Goal: Task Accomplishment & Management: Use online tool/utility

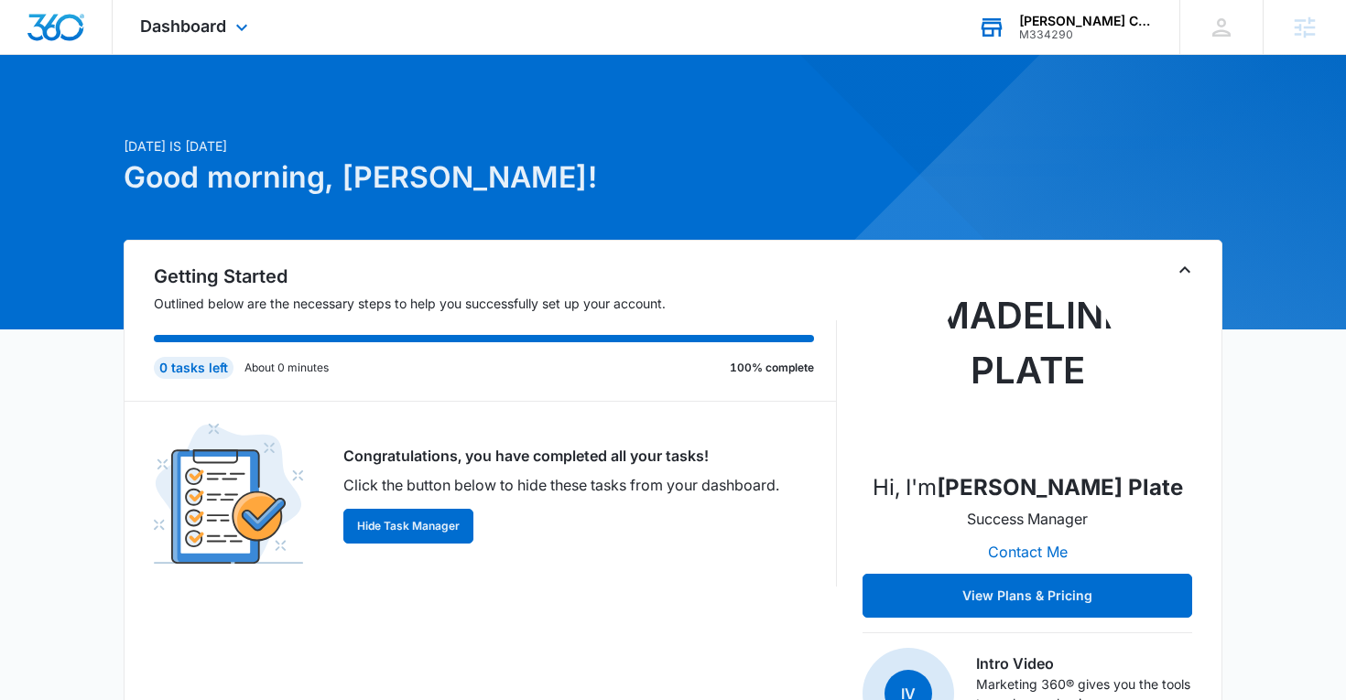
click at [1024, 26] on div "[PERSON_NAME] Construction" at bounding box center [1086, 21] width 134 height 15
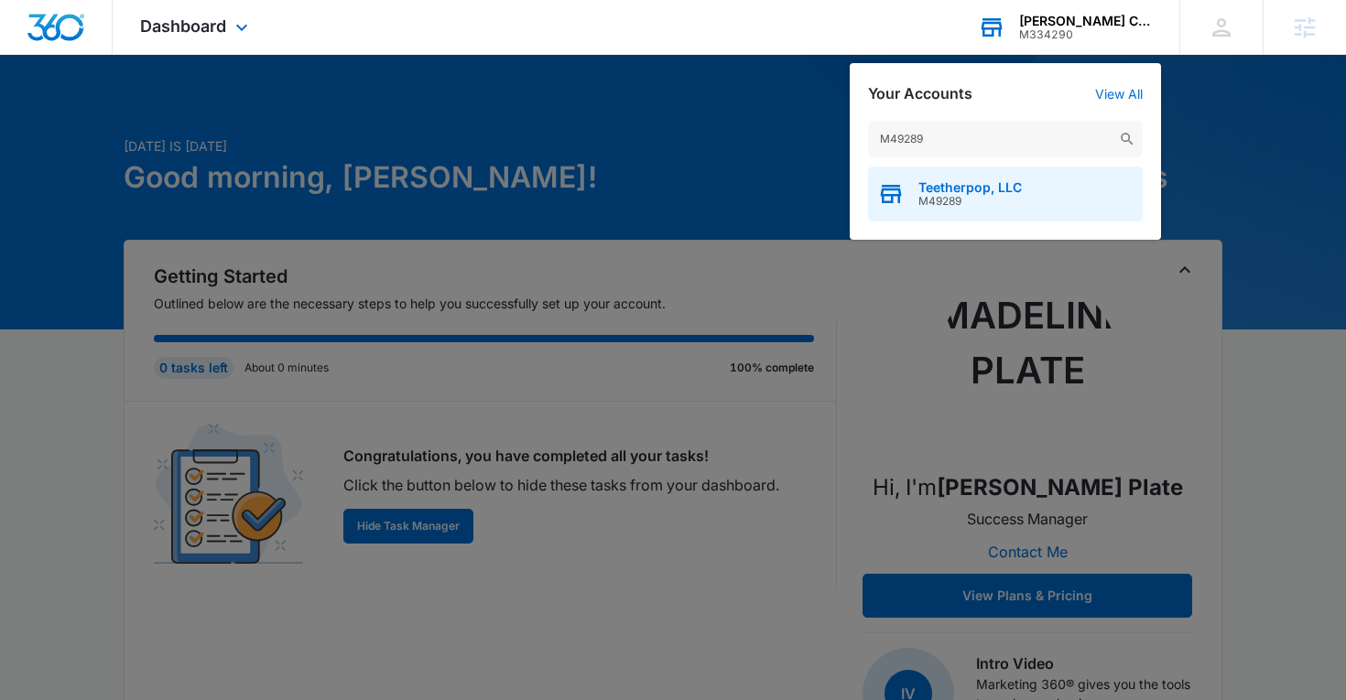
type input "M49289"
click at [939, 186] on span "Teetherpop, LLC" at bounding box center [969, 187] width 103 height 15
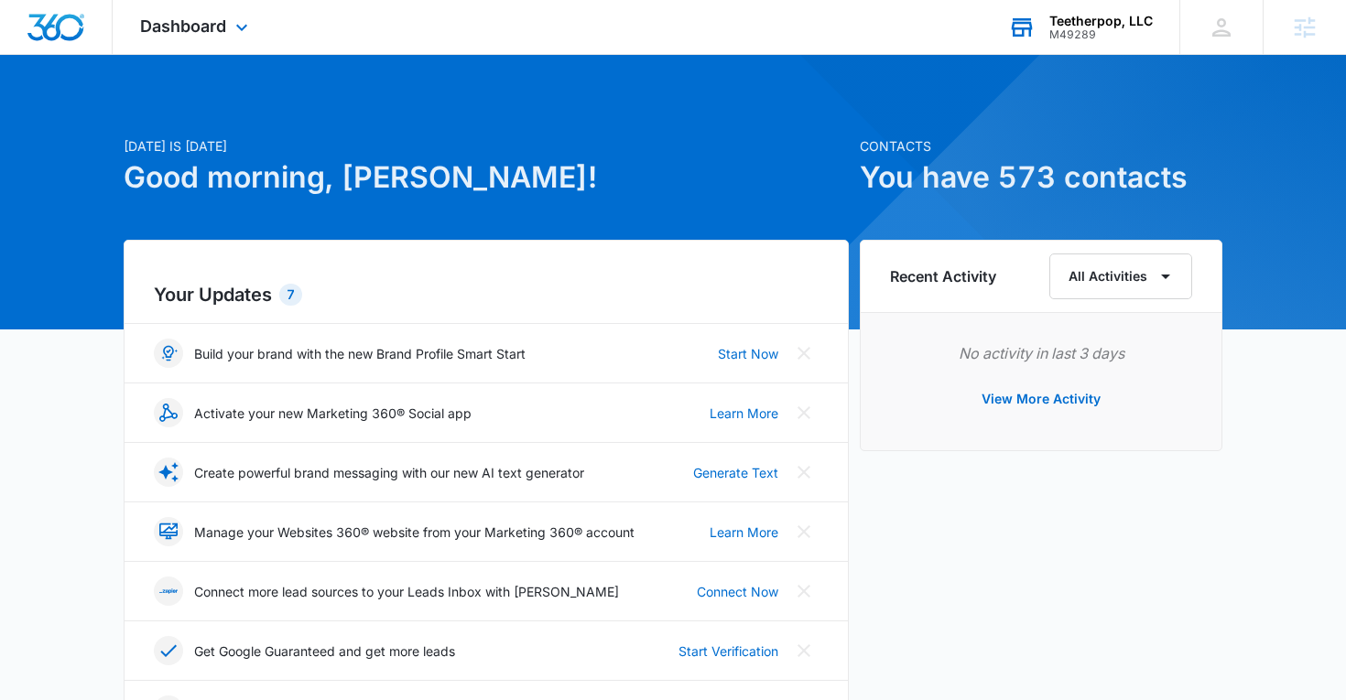
click at [168, 40] on div "Dashboard Apps Reputation Forms CRM Email Social Content Ads Intelligence Files…" at bounding box center [197, 27] width 168 height 54
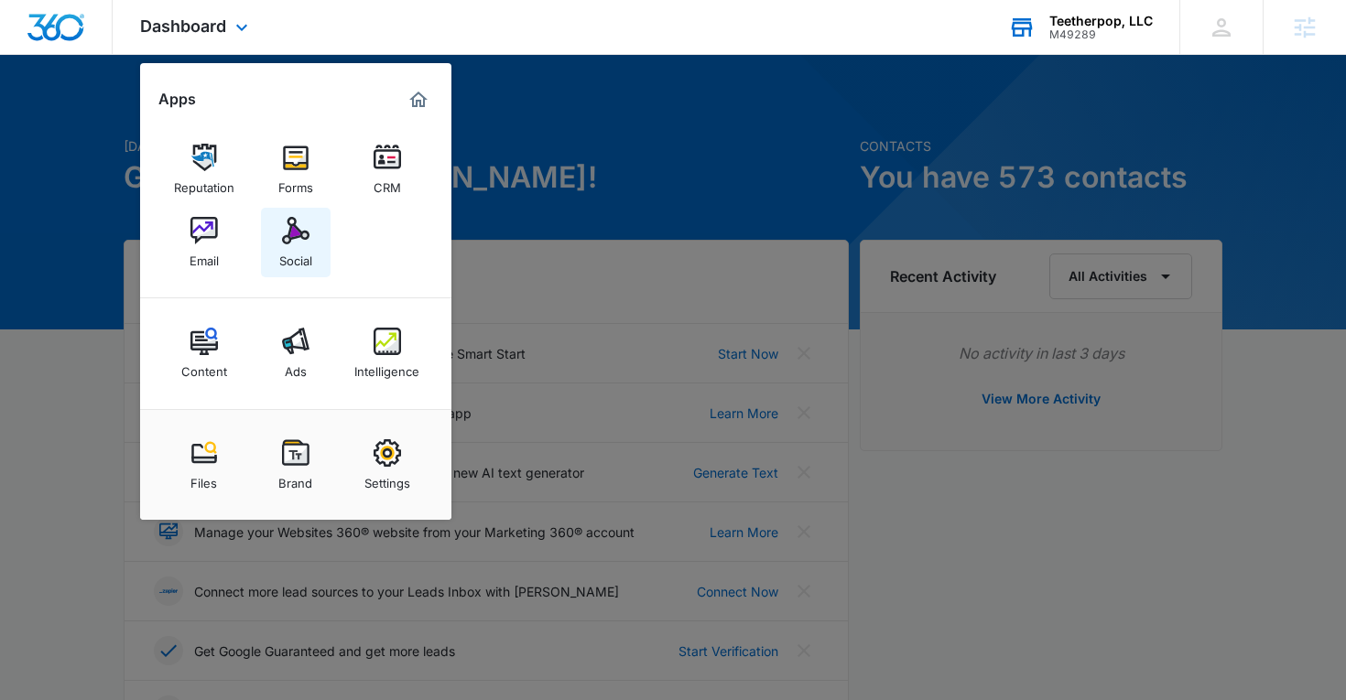
click at [291, 250] on div "Social" at bounding box center [295, 256] width 33 height 24
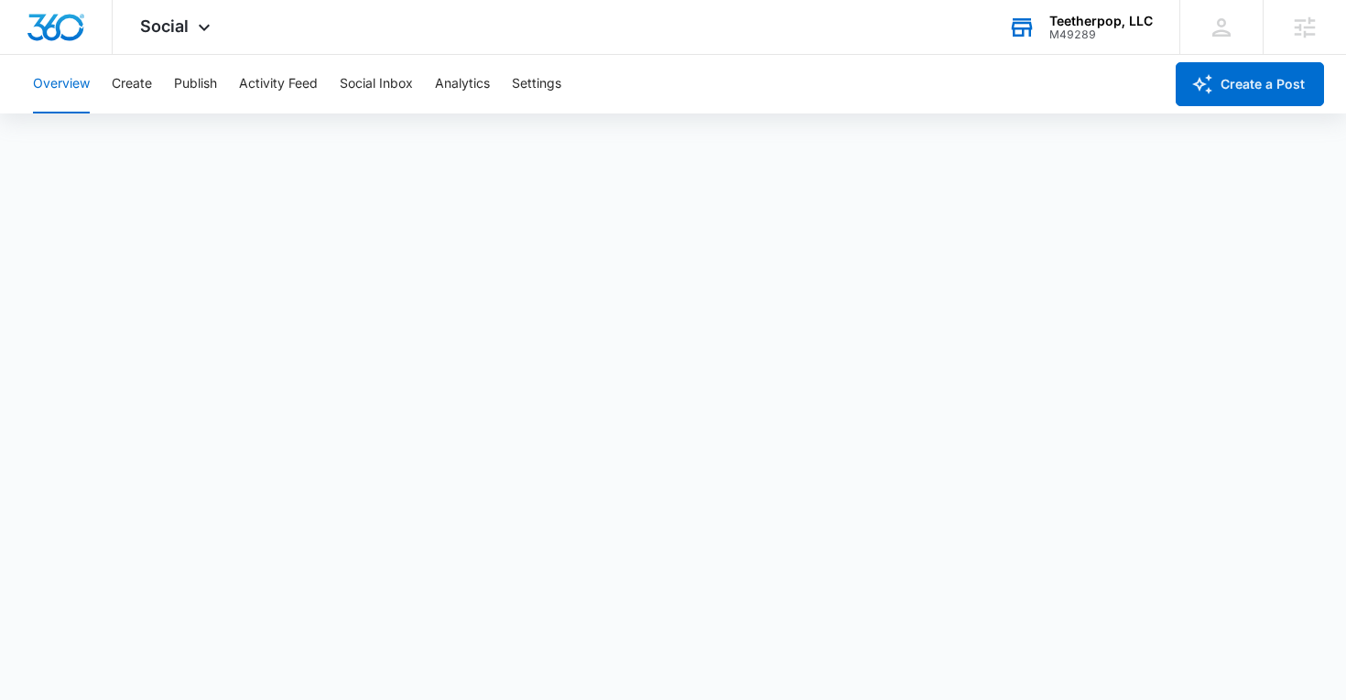
click at [110, 78] on div "Overview Create Publish Activity Feed Social Inbox Analytics Settings" at bounding box center [592, 84] width 1141 height 59
click at [117, 83] on button "Create" at bounding box center [132, 84] width 40 height 59
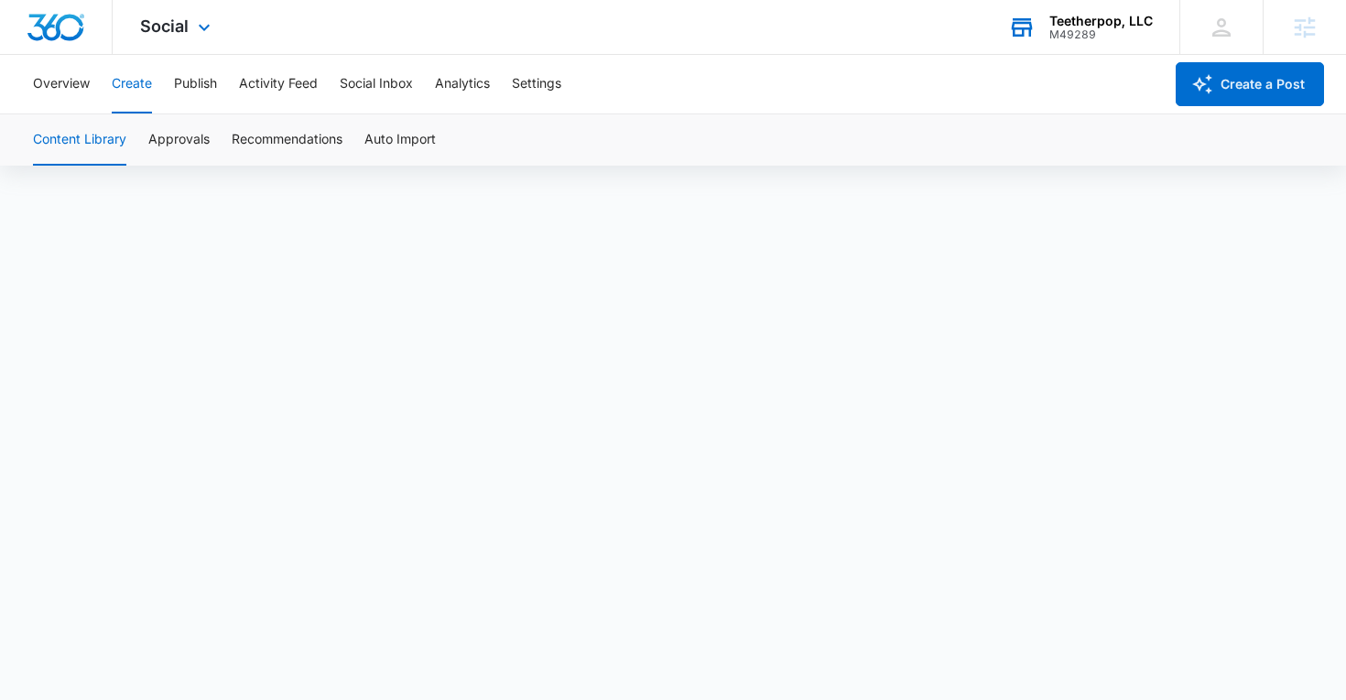
click at [190, 23] on div "Social Apps Reputation Forms CRM Email Social Content Ads Intelligence Files Br…" at bounding box center [178, 27] width 130 height 54
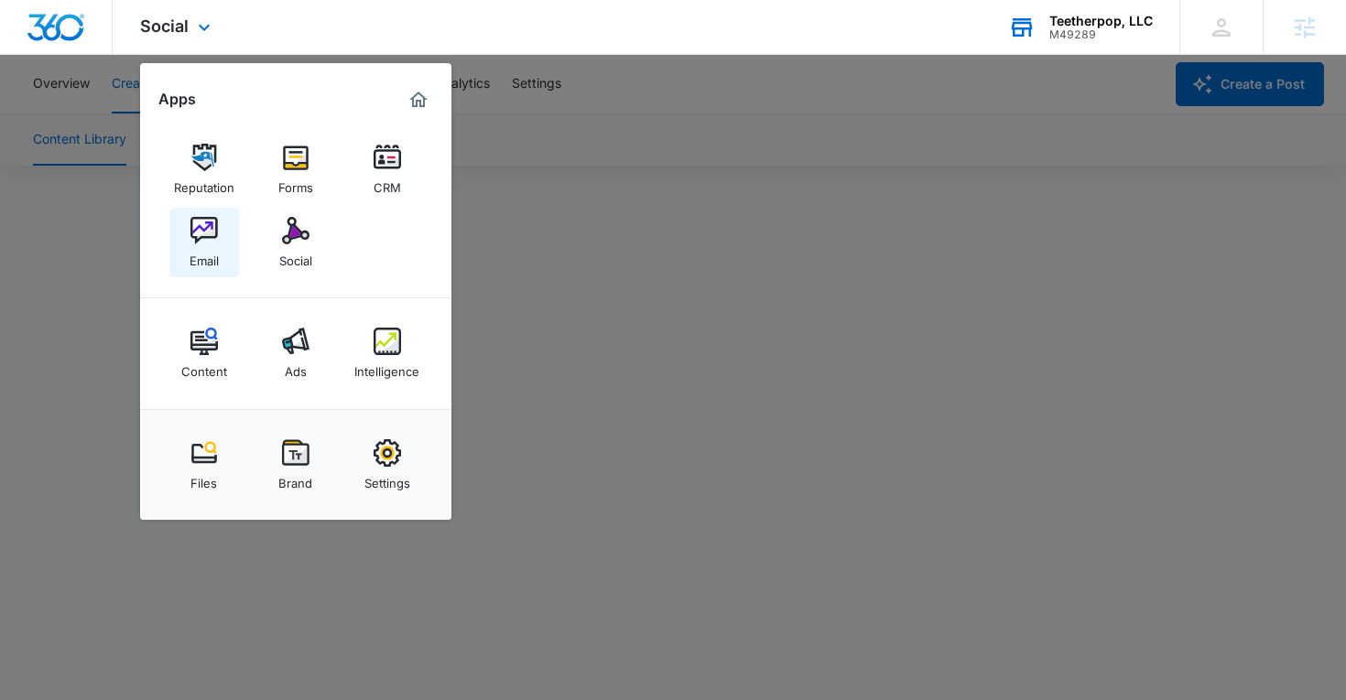
click at [198, 240] on img at bounding box center [203, 230] width 27 height 27
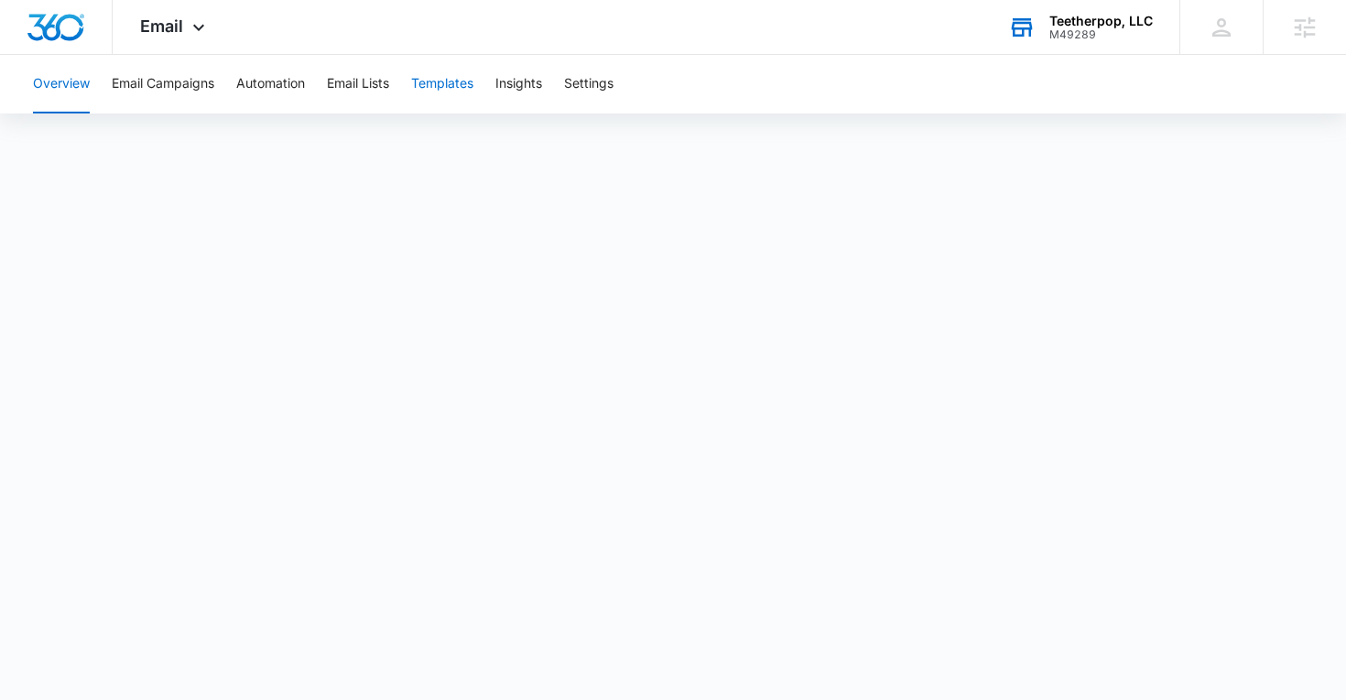
click at [471, 81] on button "Templates" at bounding box center [442, 84] width 62 height 59
